Goal: Register for event/course

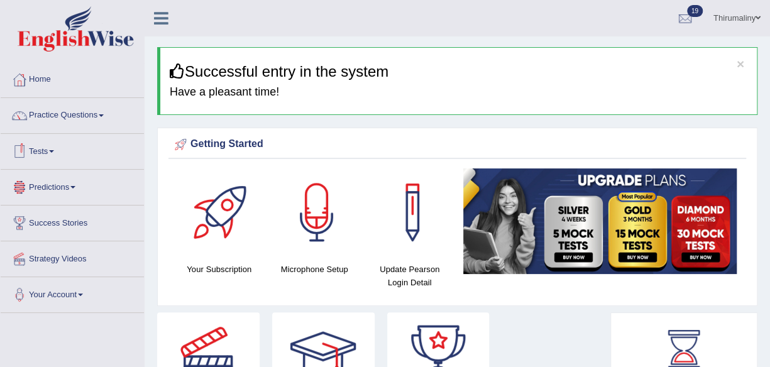
click at [55, 145] on link "Tests" at bounding box center [72, 149] width 143 height 31
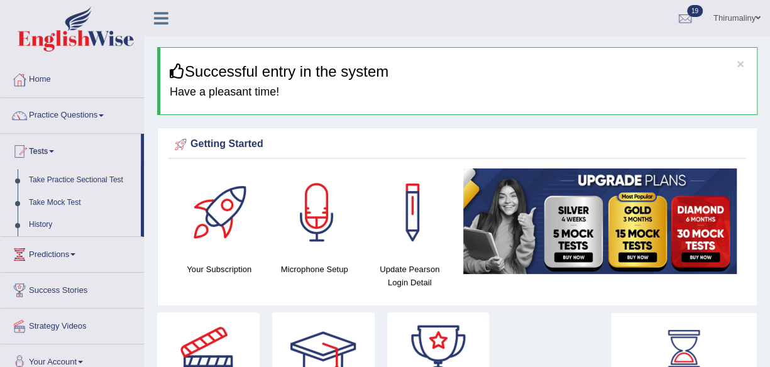
click at [58, 204] on link "Take Mock Test" at bounding box center [82, 203] width 118 height 23
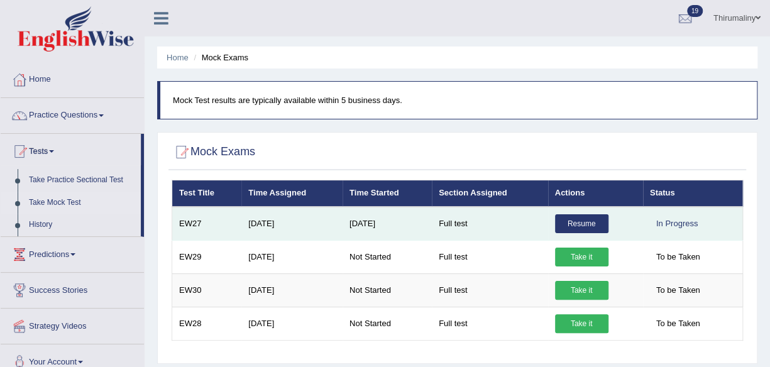
click at [582, 223] on link "Resume" at bounding box center [581, 223] width 53 height 19
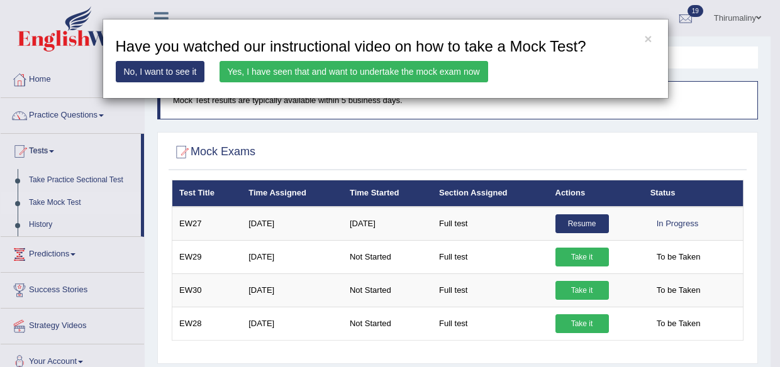
click at [439, 70] on link "Yes, I have seen that and want to undertake the mock exam now" at bounding box center [353, 71] width 269 height 21
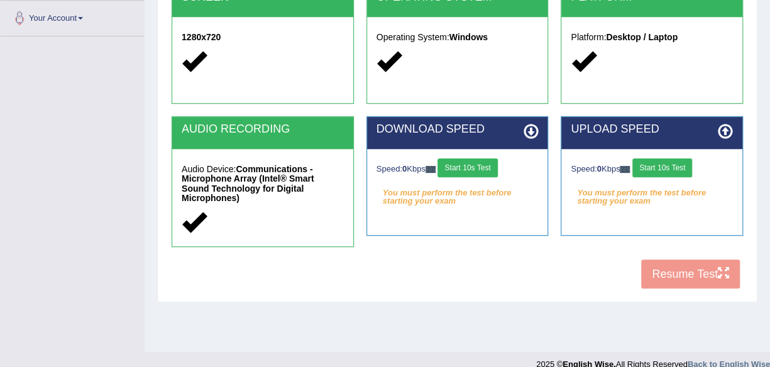
scroll to position [293, 0]
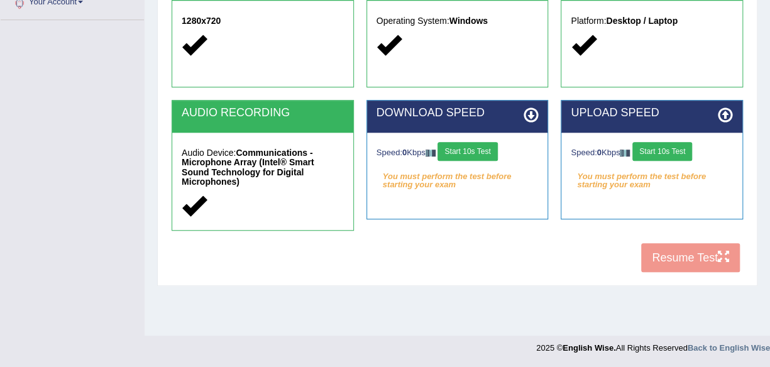
click at [471, 159] on button "Start 10s Test" at bounding box center [468, 151] width 60 height 19
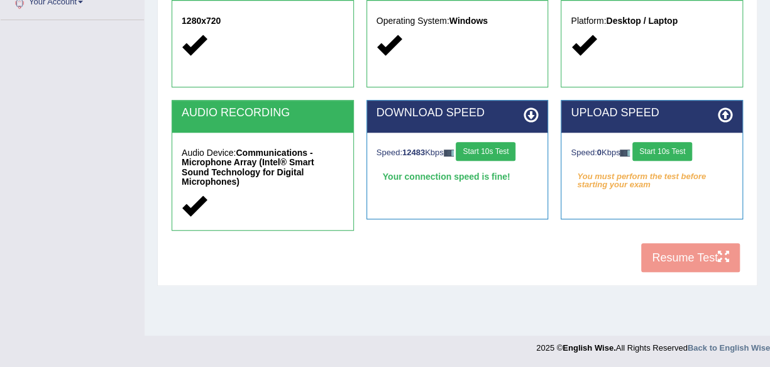
click at [664, 152] on button "Start 10s Test" at bounding box center [663, 151] width 60 height 19
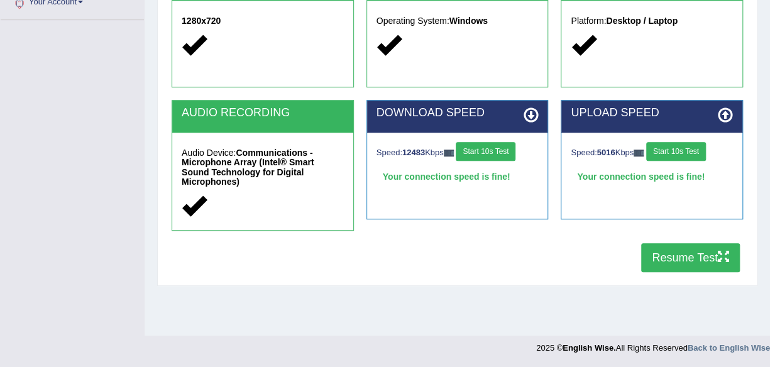
click at [664, 254] on button "Resume Test" at bounding box center [690, 257] width 99 height 29
